Goal: Task Accomplishment & Management: Manage account settings

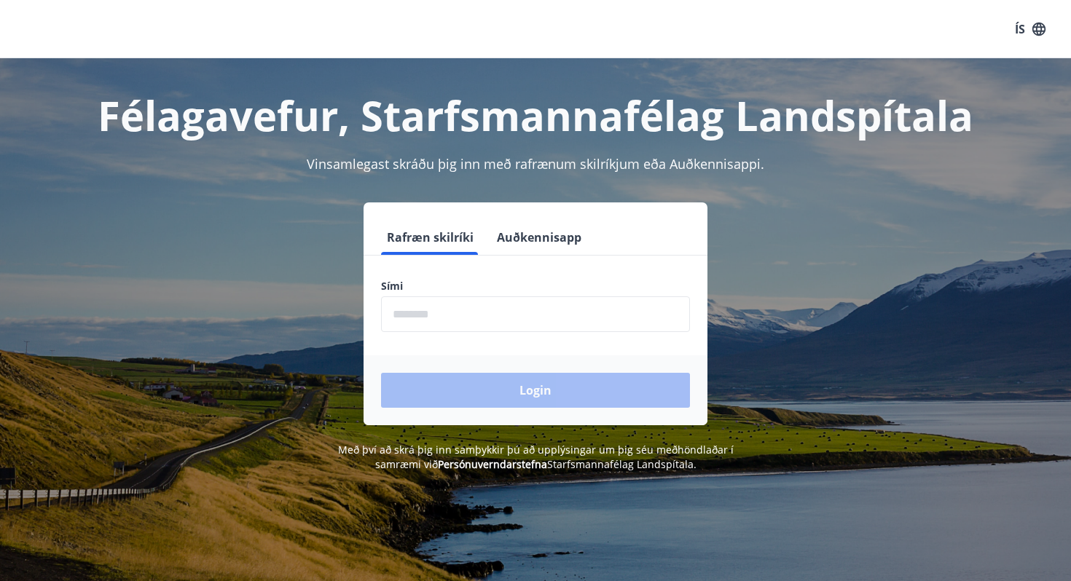
click at [420, 318] on input "phone" at bounding box center [535, 315] width 309 height 36
type input "********"
click at [381, 373] on button "Login" at bounding box center [535, 390] width 309 height 35
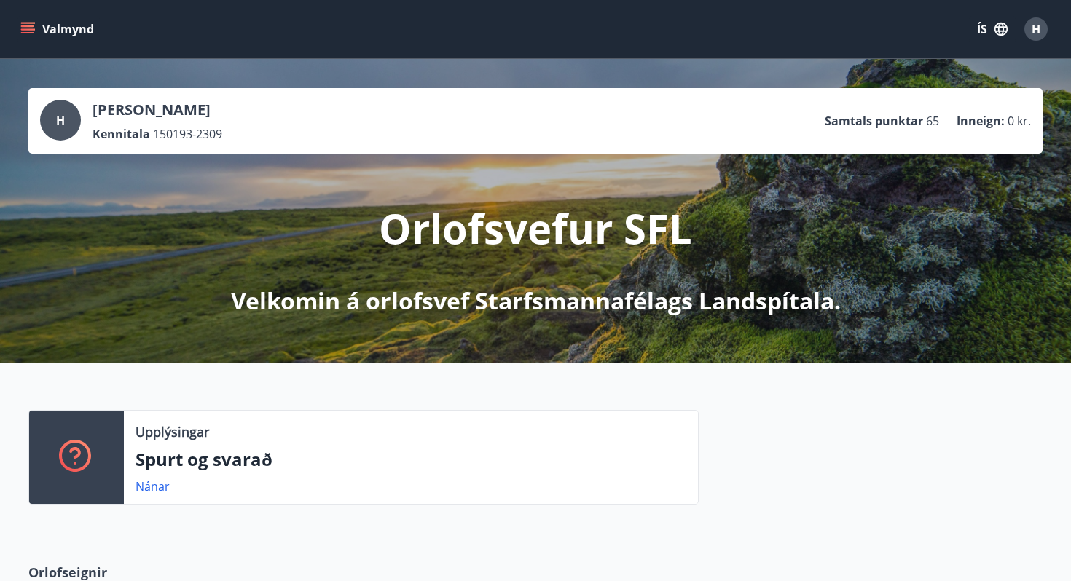
click at [28, 23] on icon "menu" at bounding box center [27, 29] width 15 height 15
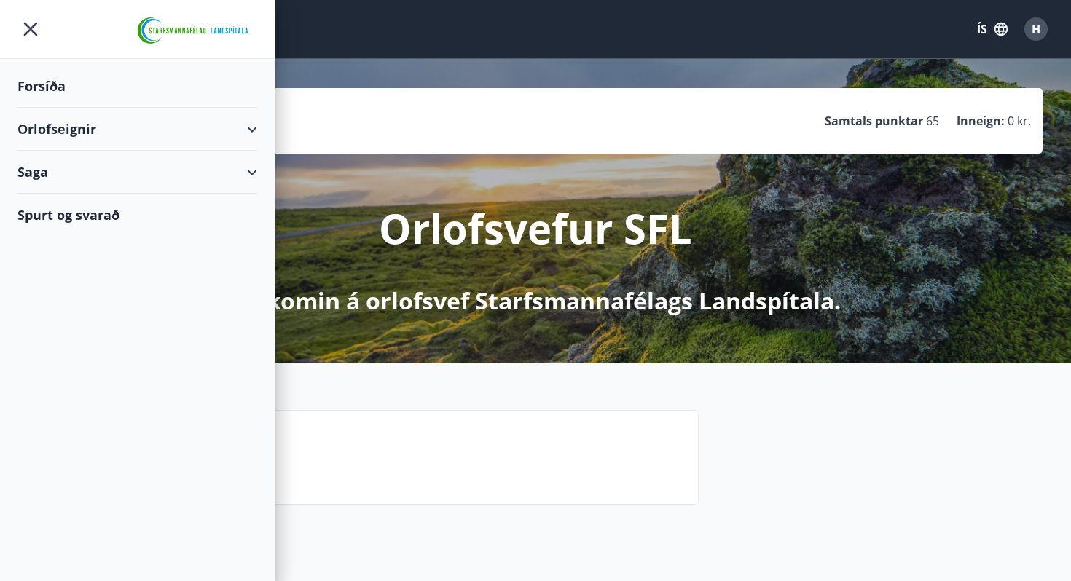
click at [249, 125] on div "Orlofseignir" at bounding box center [137, 129] width 240 height 43
click at [255, 168] on div "Saga" at bounding box center [137, 172] width 240 height 43
click at [313, 141] on div "[PERSON_NAME] Kennitala 150193-2309 Samtals punktar 65 Inneign : 0 kr." at bounding box center [535, 121] width 991 height 42
